Goal: Navigation & Orientation: Find specific page/section

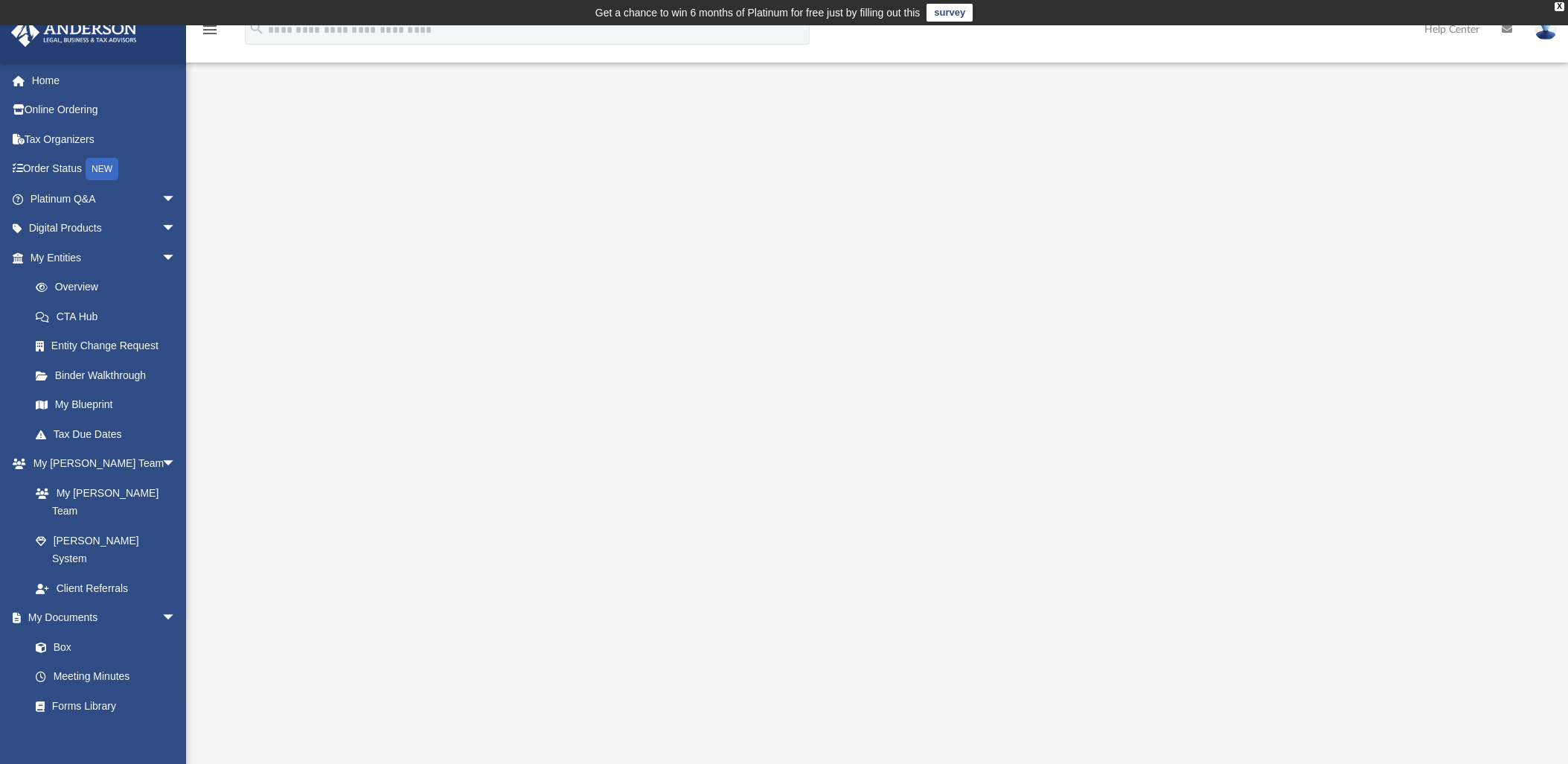
scroll to position [178, 0]
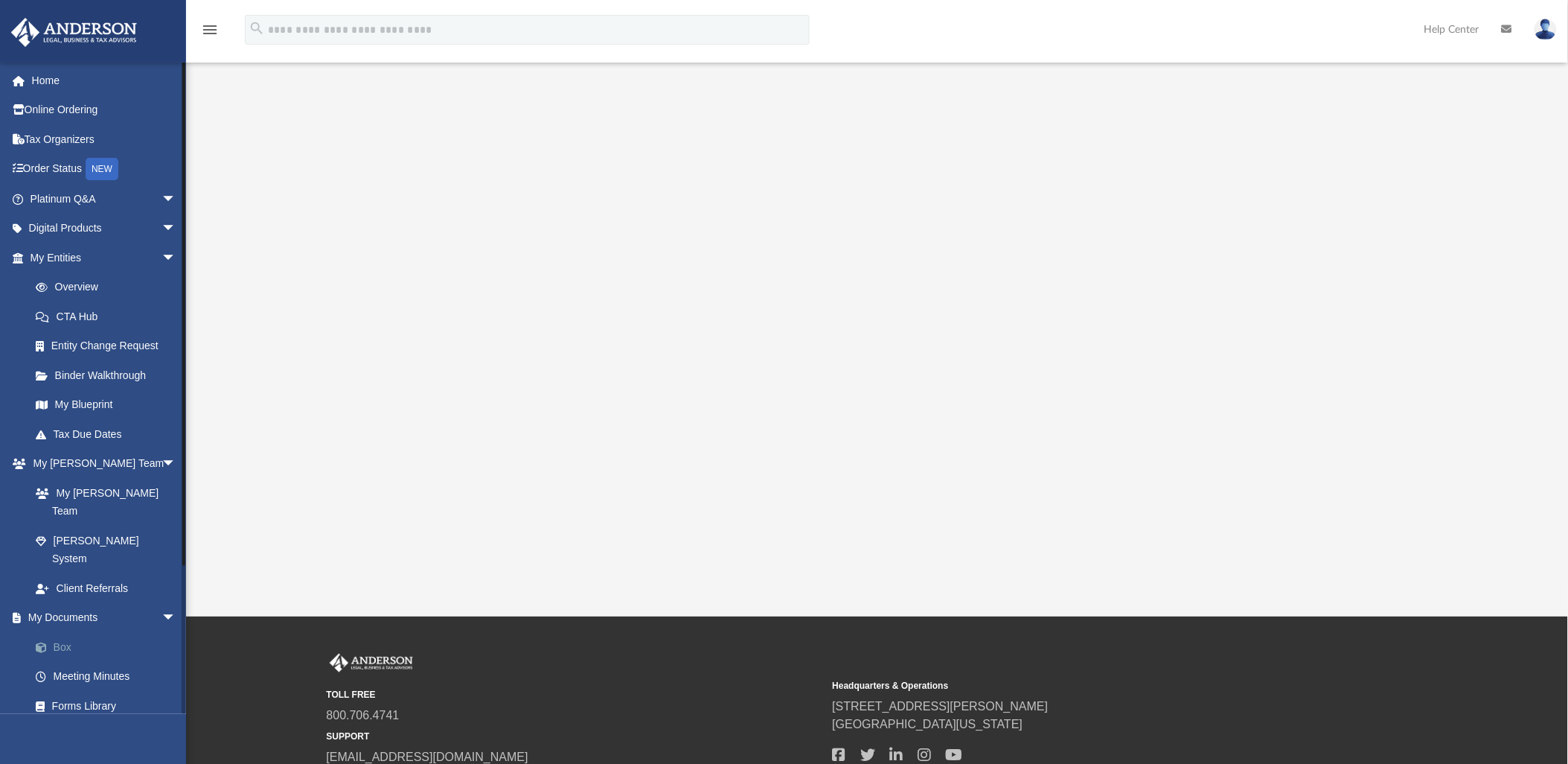
click at [60, 632] on link "Box" at bounding box center [110, 647] width 178 height 30
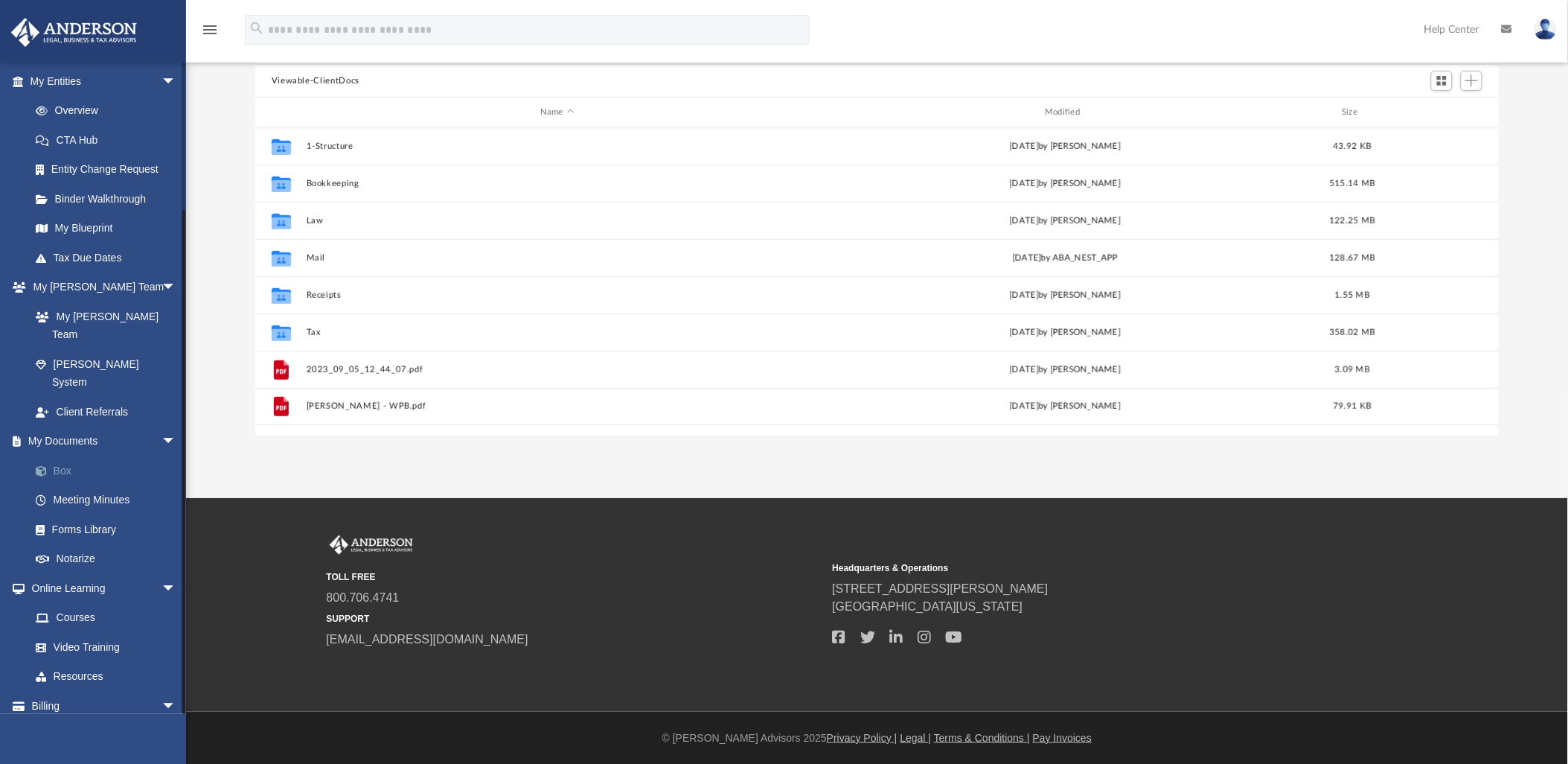
scroll to position [178, 0]
click at [76, 249] on link "Tax Due Dates" at bounding box center [110, 255] width 178 height 30
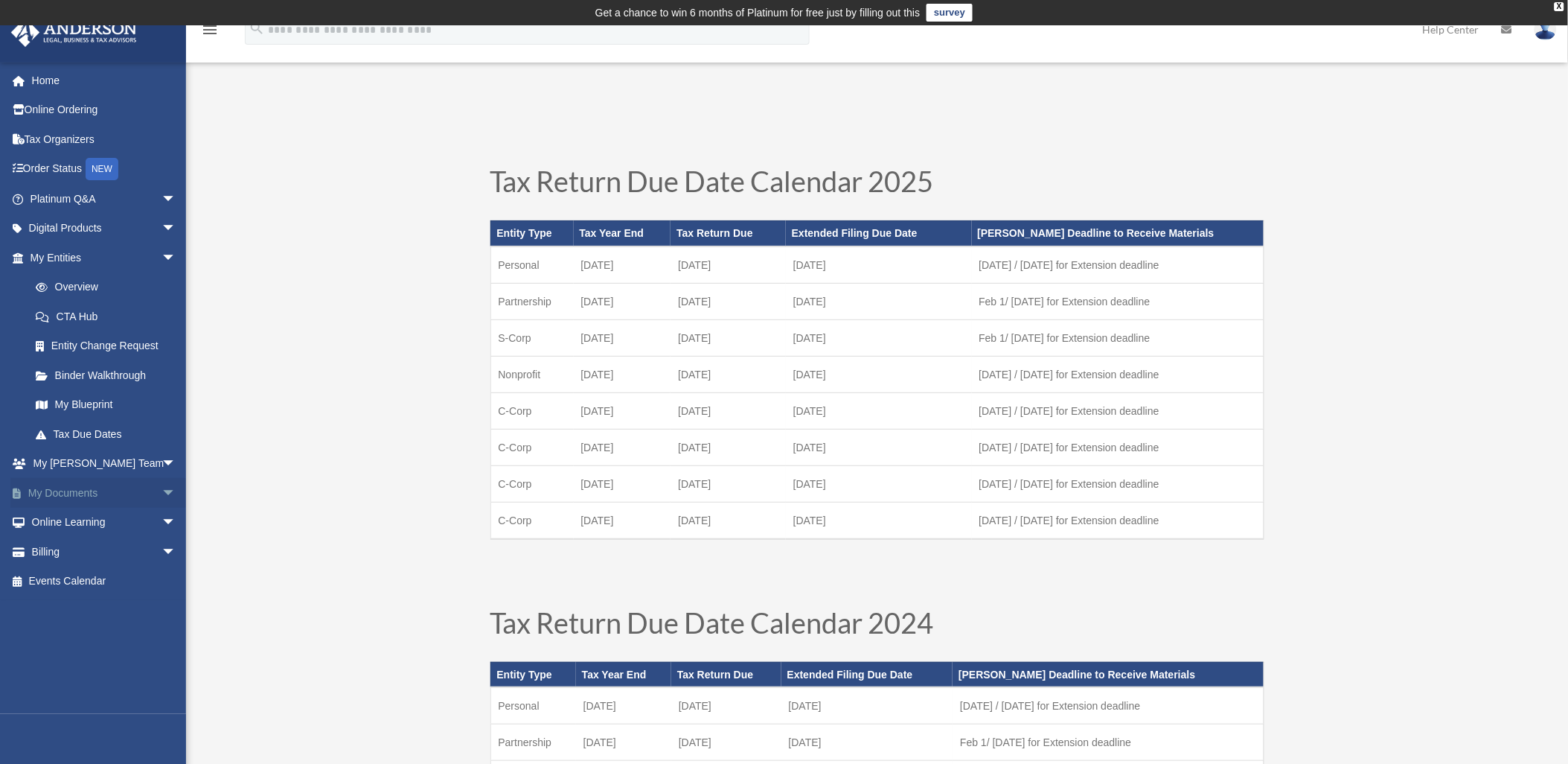
click at [161, 486] on span "arrow_drop_down" at bounding box center [176, 493] width 30 height 31
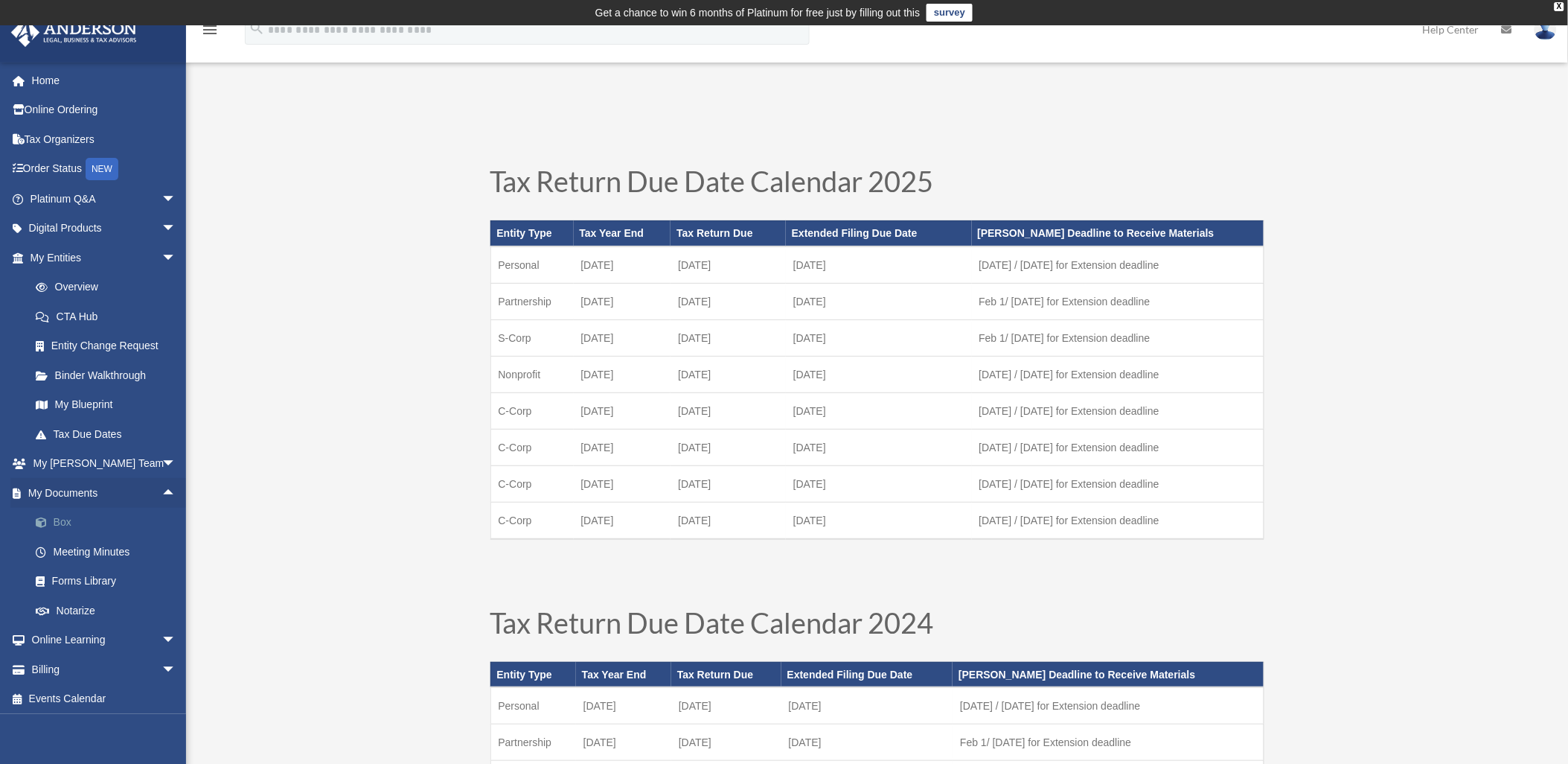
click at [68, 514] on link "Box" at bounding box center [110, 522] width 178 height 30
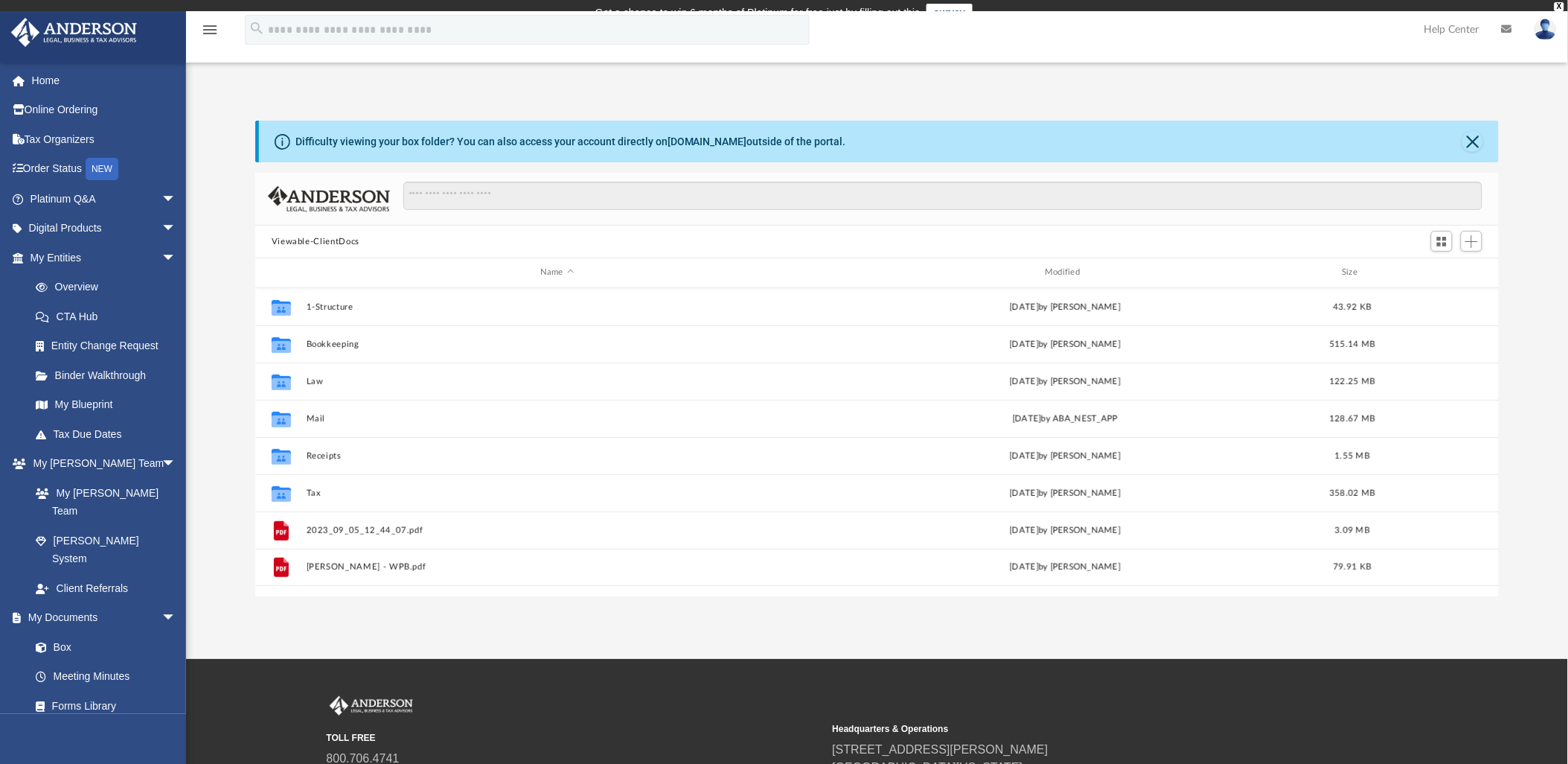
scroll to position [325, 1232]
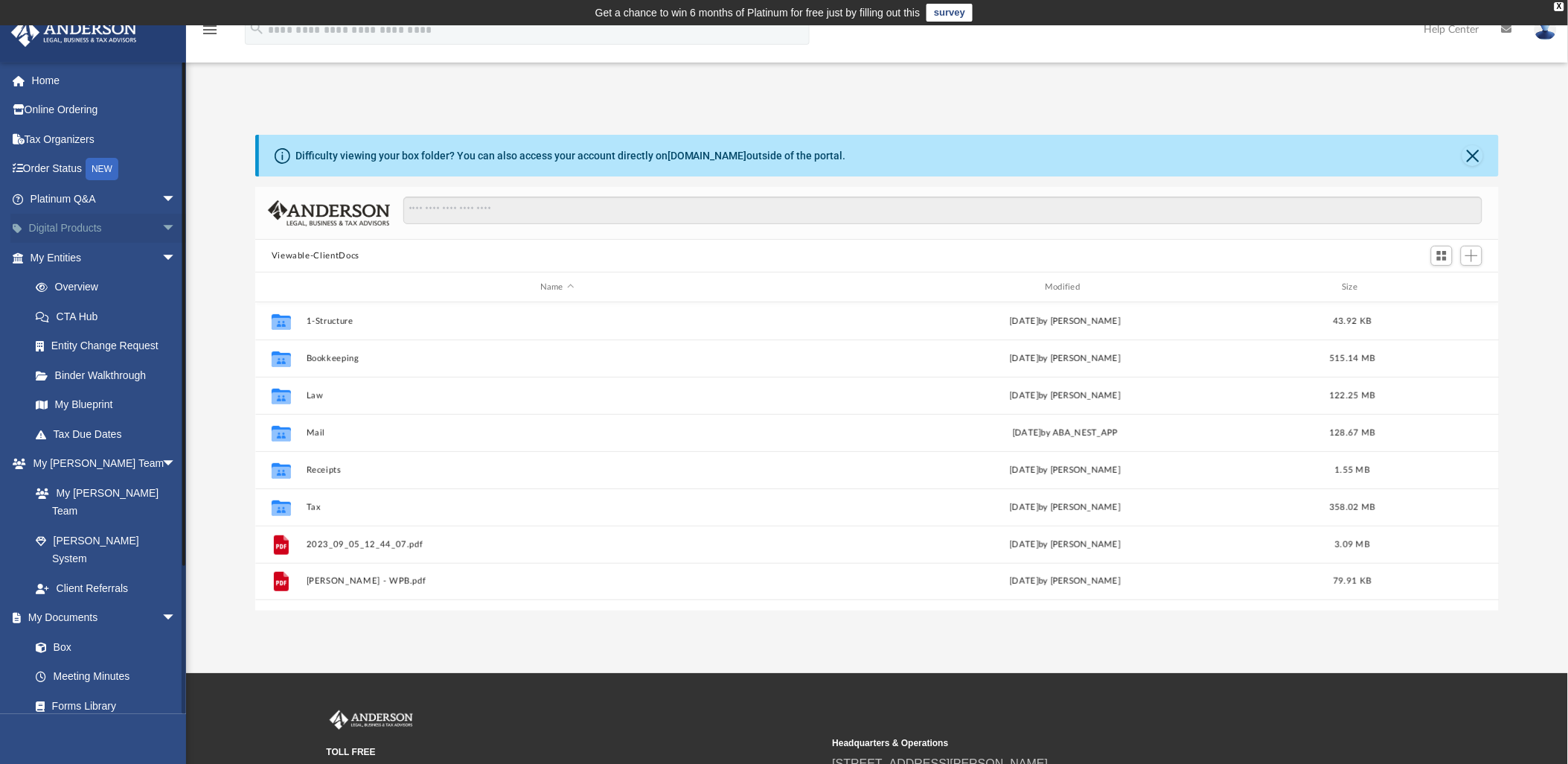
click at [161, 227] on span "arrow_drop_down" at bounding box center [176, 229] width 30 height 31
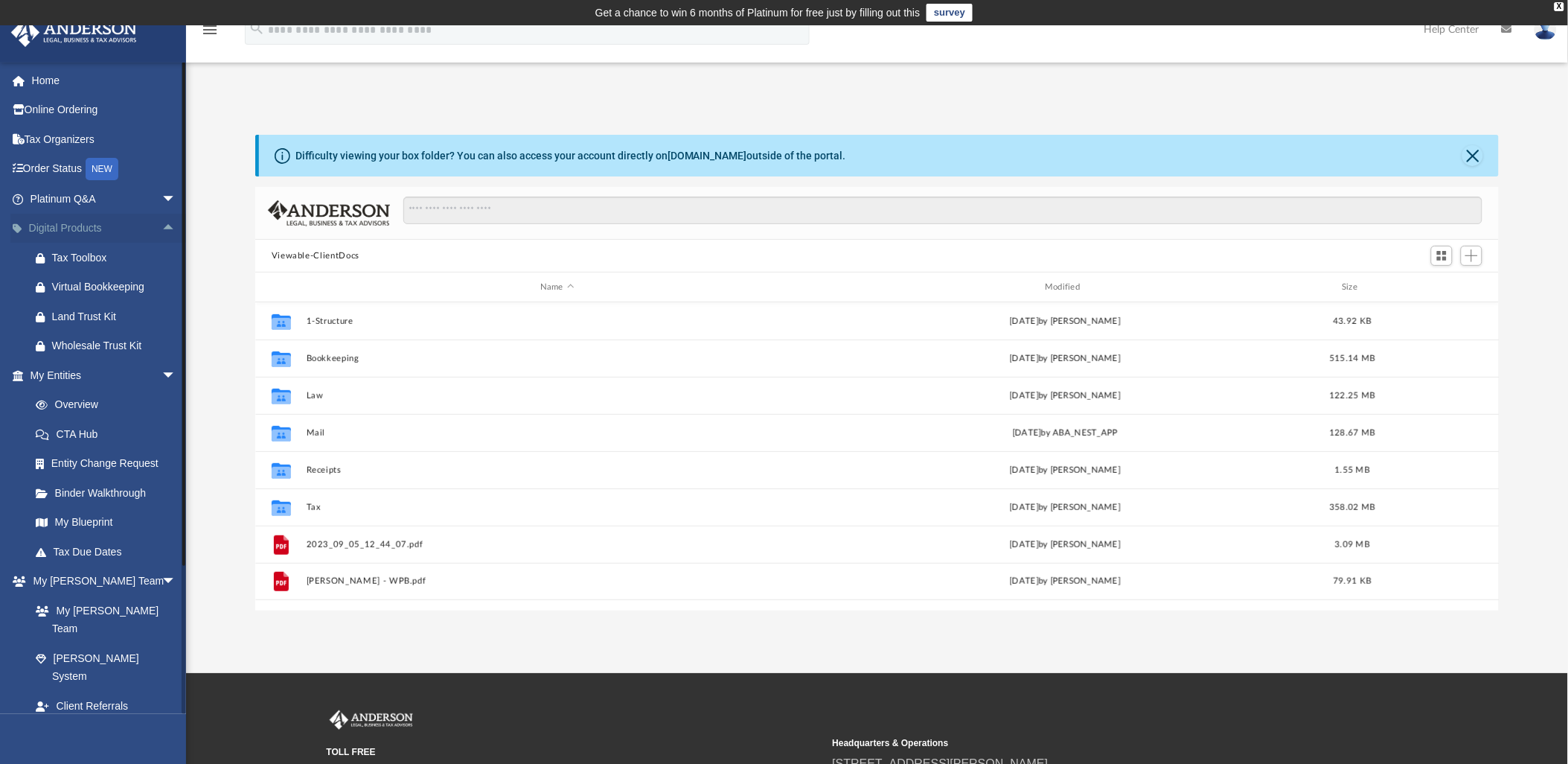
click at [161, 227] on span "arrow_drop_up" at bounding box center [176, 229] width 30 height 31
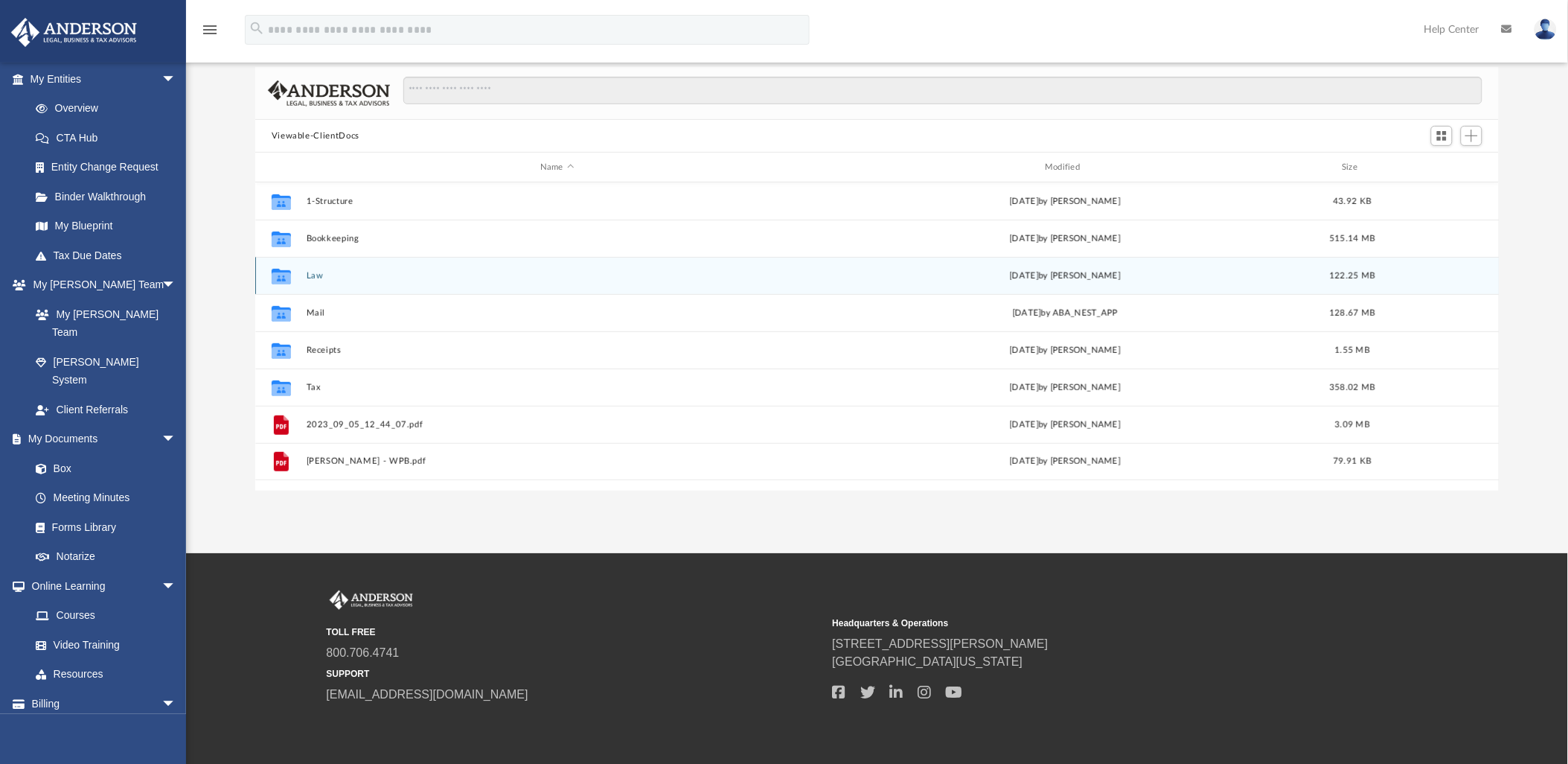
scroll to position [0, 0]
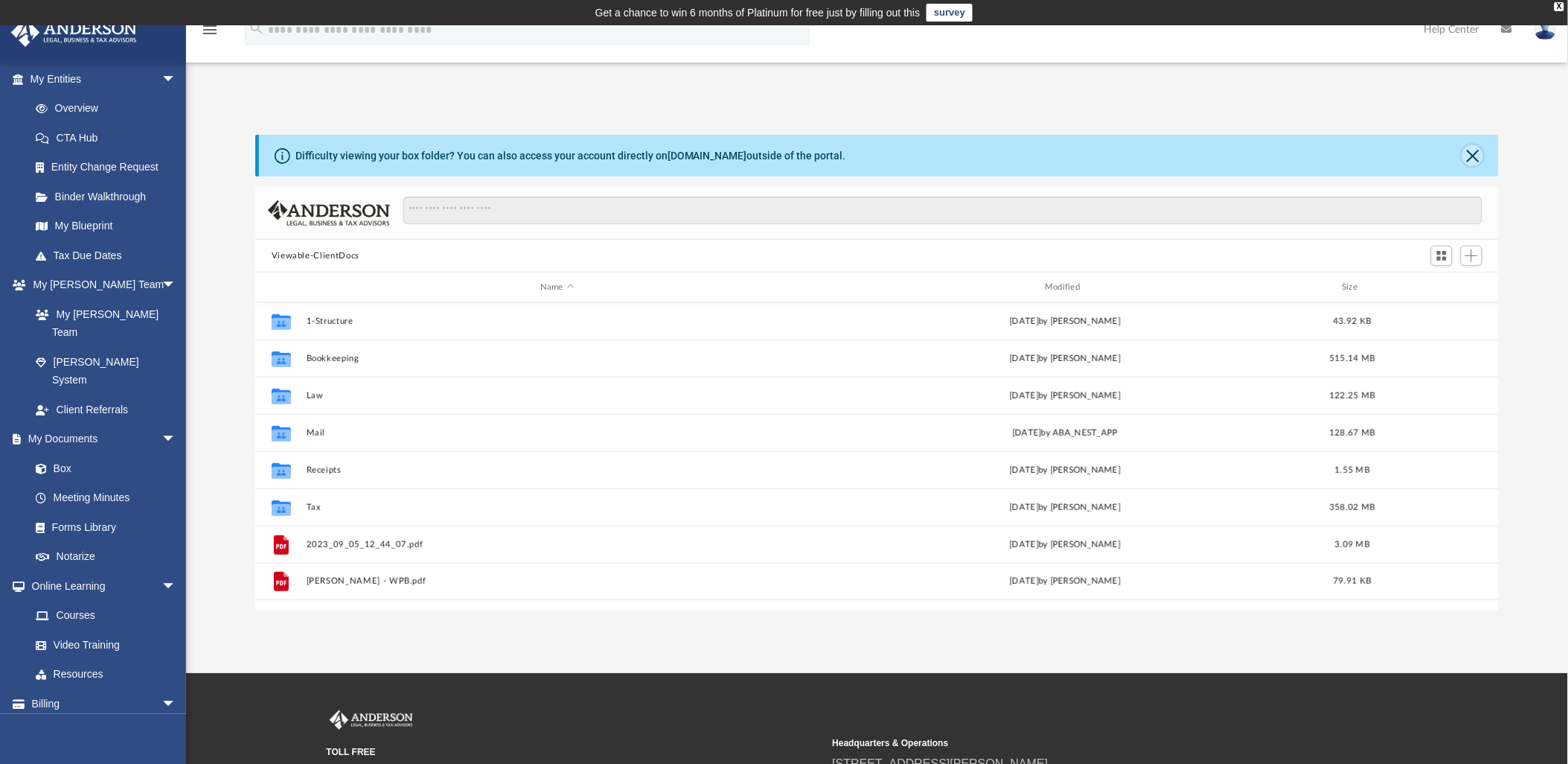
click at [1464, 153] on button "Close" at bounding box center [1472, 156] width 21 height 21
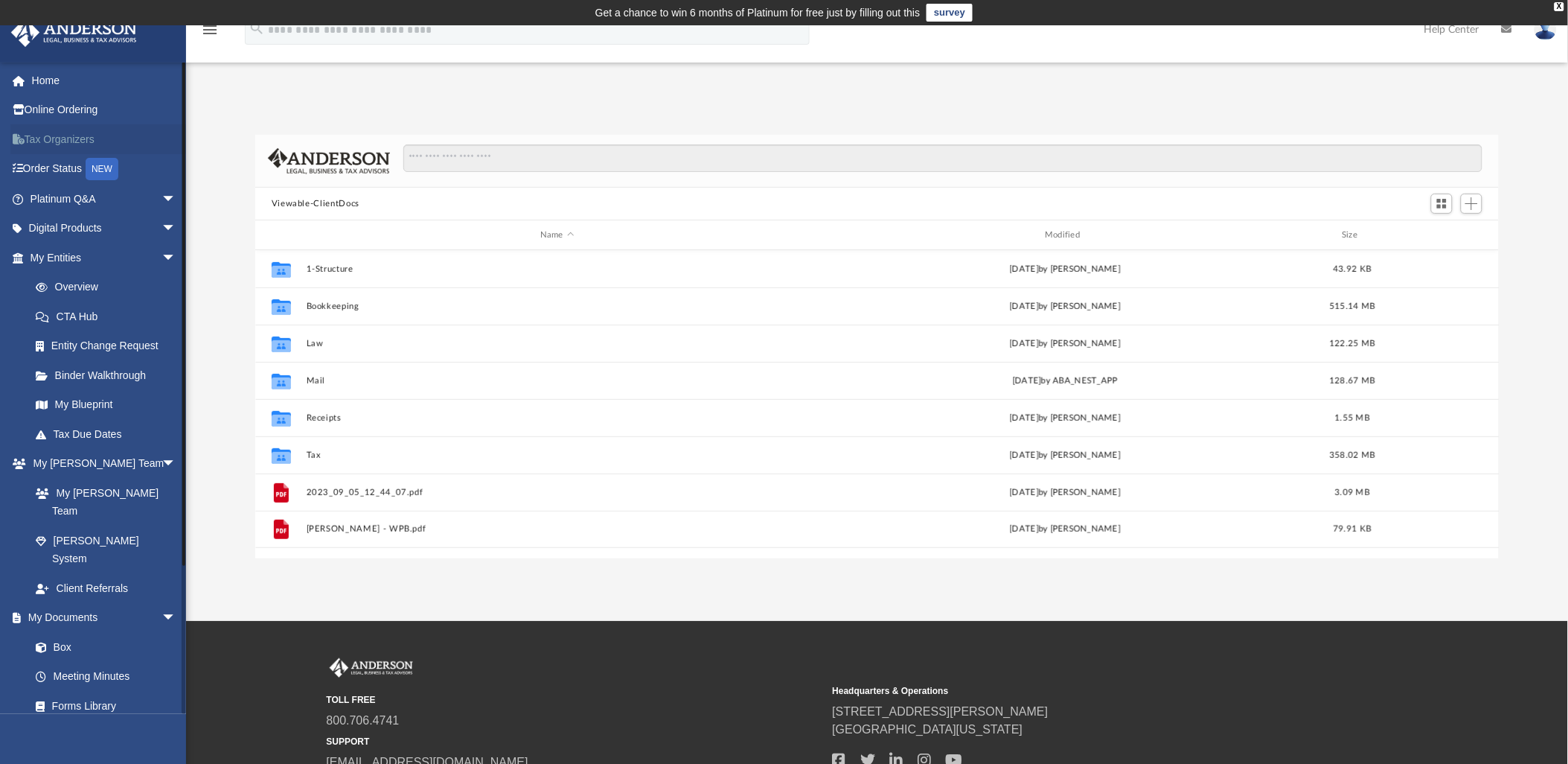
click at [57, 141] on link "Tax Organizers" at bounding box center [104, 139] width 189 height 30
